Goal: Check status: Check status

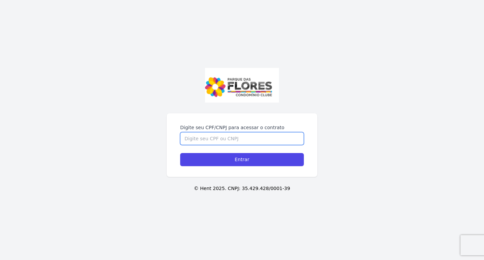
click at [217, 140] on input "Digite seu CPF/CNPJ para acessar o contrato" at bounding box center [242, 138] width 124 height 13
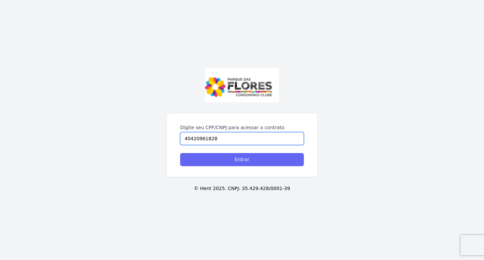
type input "40420961828"
click at [242, 160] on input "Entrar" at bounding box center [242, 159] width 124 height 13
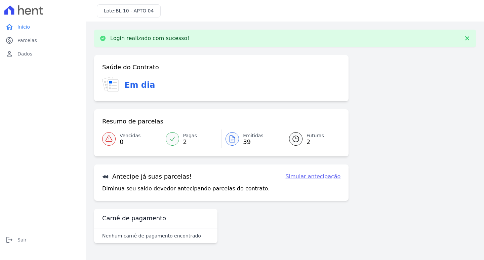
click at [180, 143] on link "Pagas 2" at bounding box center [192, 138] width 60 height 19
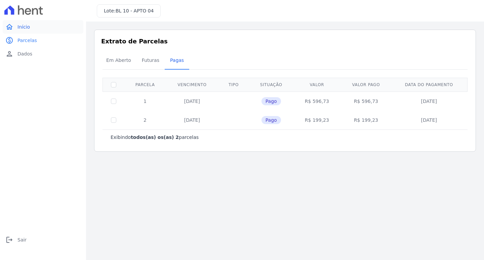
click at [22, 29] on span "Início" at bounding box center [23, 27] width 12 height 7
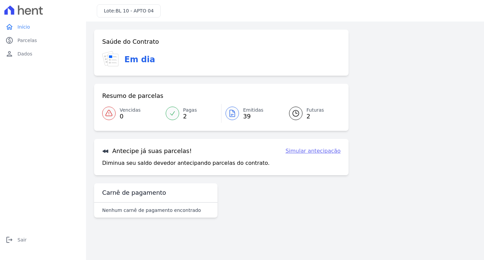
click at [242, 120] on link "Emitidas 39" at bounding box center [250, 113] width 59 height 19
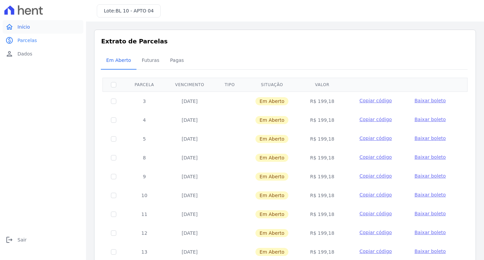
click at [22, 28] on span "Início" at bounding box center [23, 27] width 12 height 7
